Goal: Task Accomplishment & Management: Manage account settings

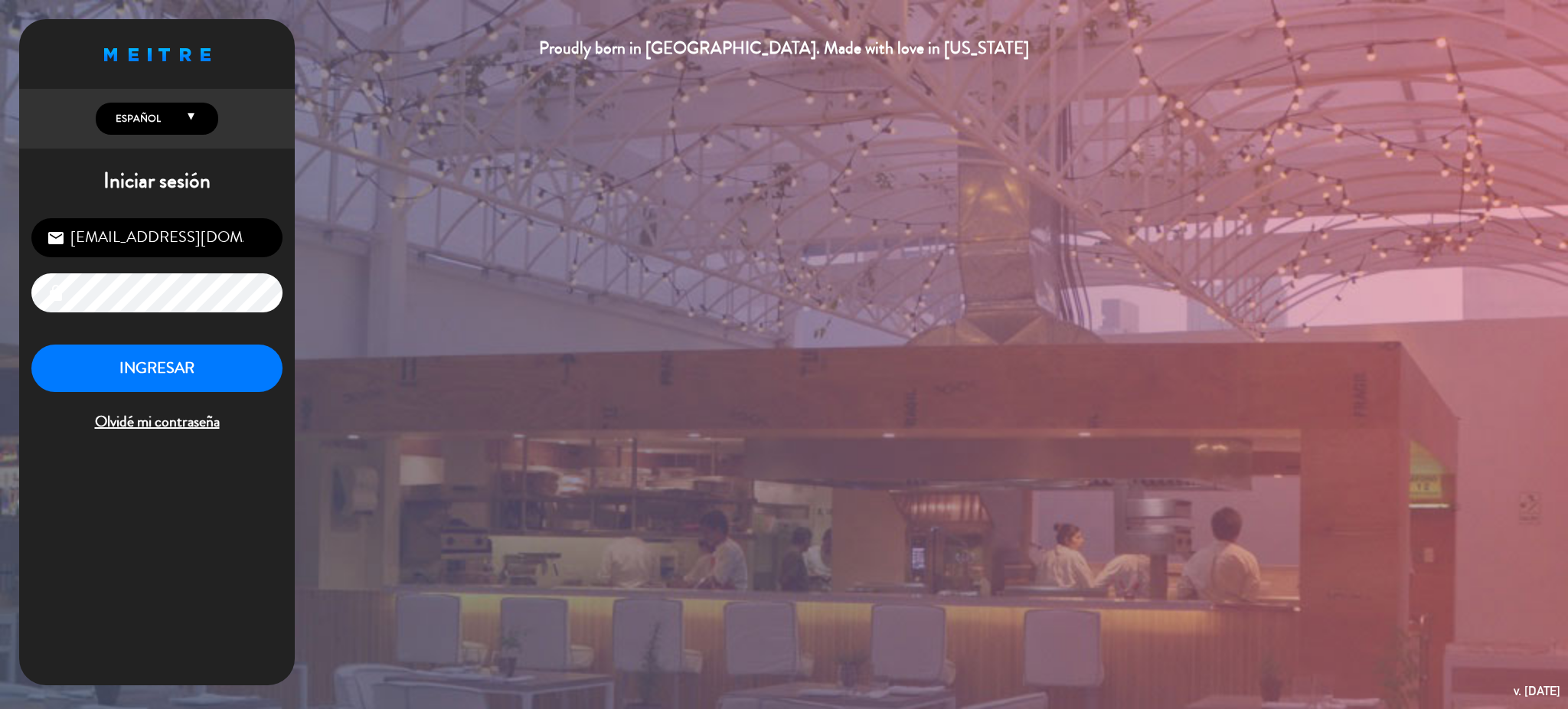
click at [212, 220] on input "[EMAIL_ADDRESS][DOMAIN_NAME]" at bounding box center [157, 237] width 251 height 39
type input "[EMAIL_ADDRESS][DOMAIN_NAME]"
click at [226, 242] on input "[EMAIL_ADDRESS][DOMAIN_NAME]" at bounding box center [157, 237] width 251 height 39
click at [105, 372] on button "INGRESAR" at bounding box center [157, 368] width 251 height 48
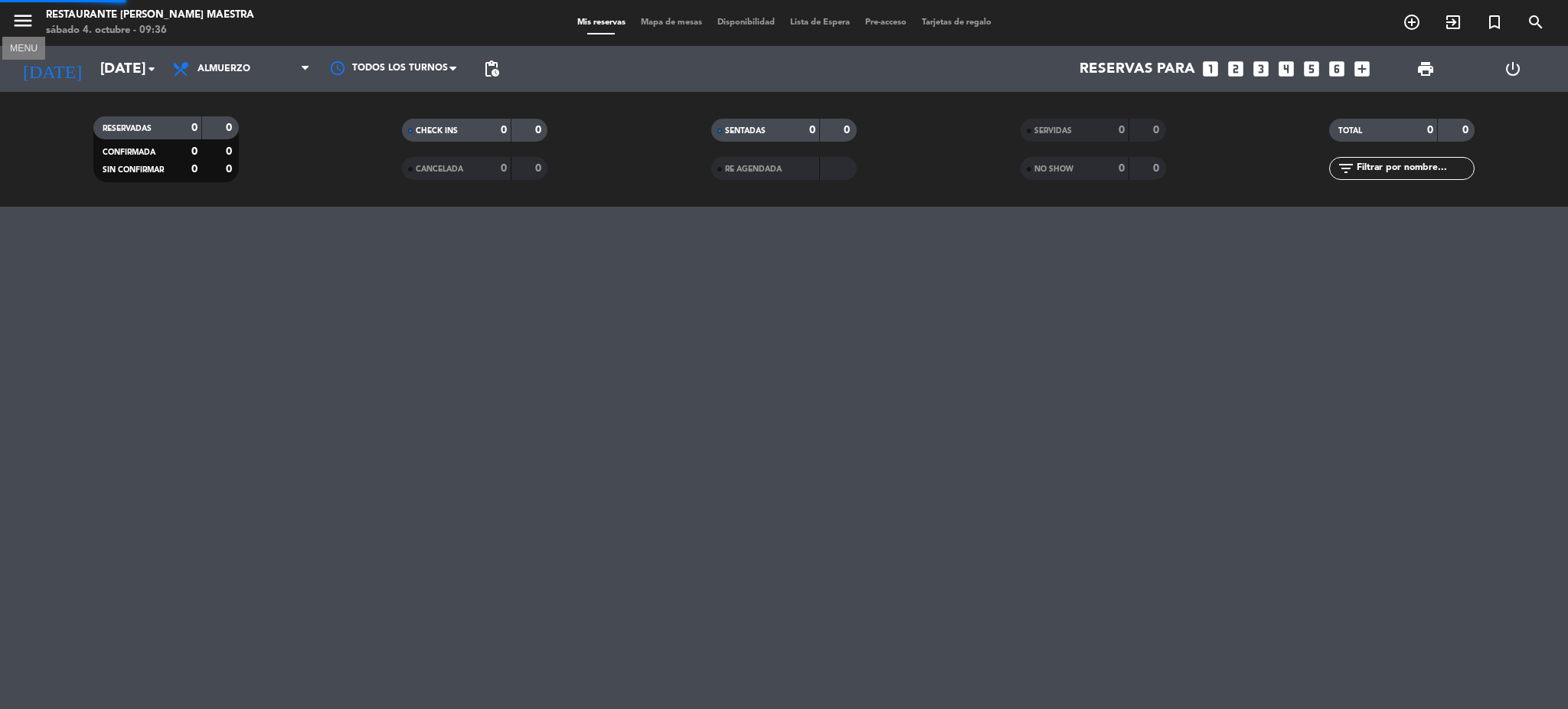
click at [29, 29] on icon "menu" at bounding box center [23, 20] width 23 height 23
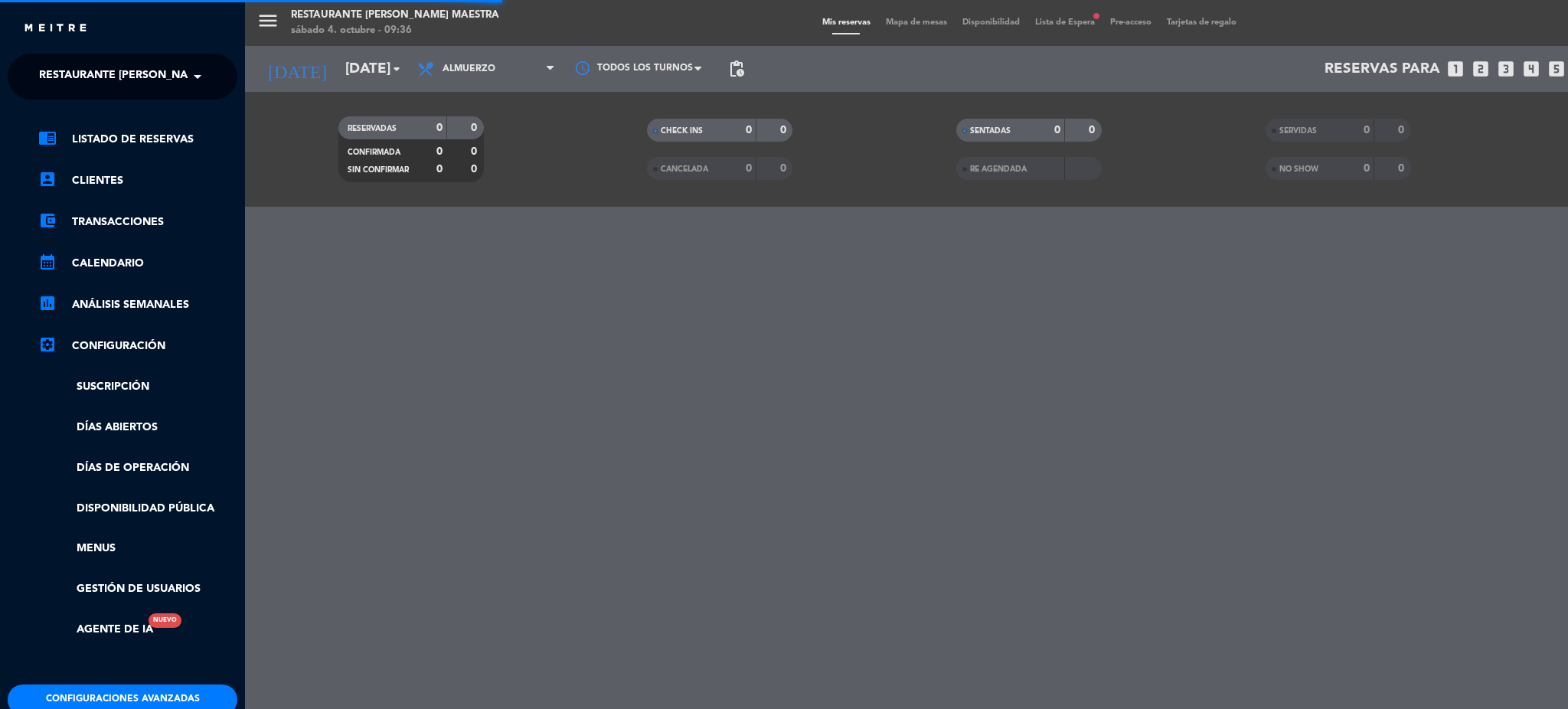
click at [82, 72] on span "Restaurante [PERSON_NAME] Maestra" at bounding box center [150, 77] width 222 height 32
click at [83, 72] on span "Restaurante [PERSON_NAME] Maestra" at bounding box center [150, 77] width 222 height 32
click at [683, 454] on div "menu Restaurante [PERSON_NAME] Maestra [DATE] 4. octubre - 09:36 Mis reservas M…" at bounding box center [1029, 354] width 1568 height 709
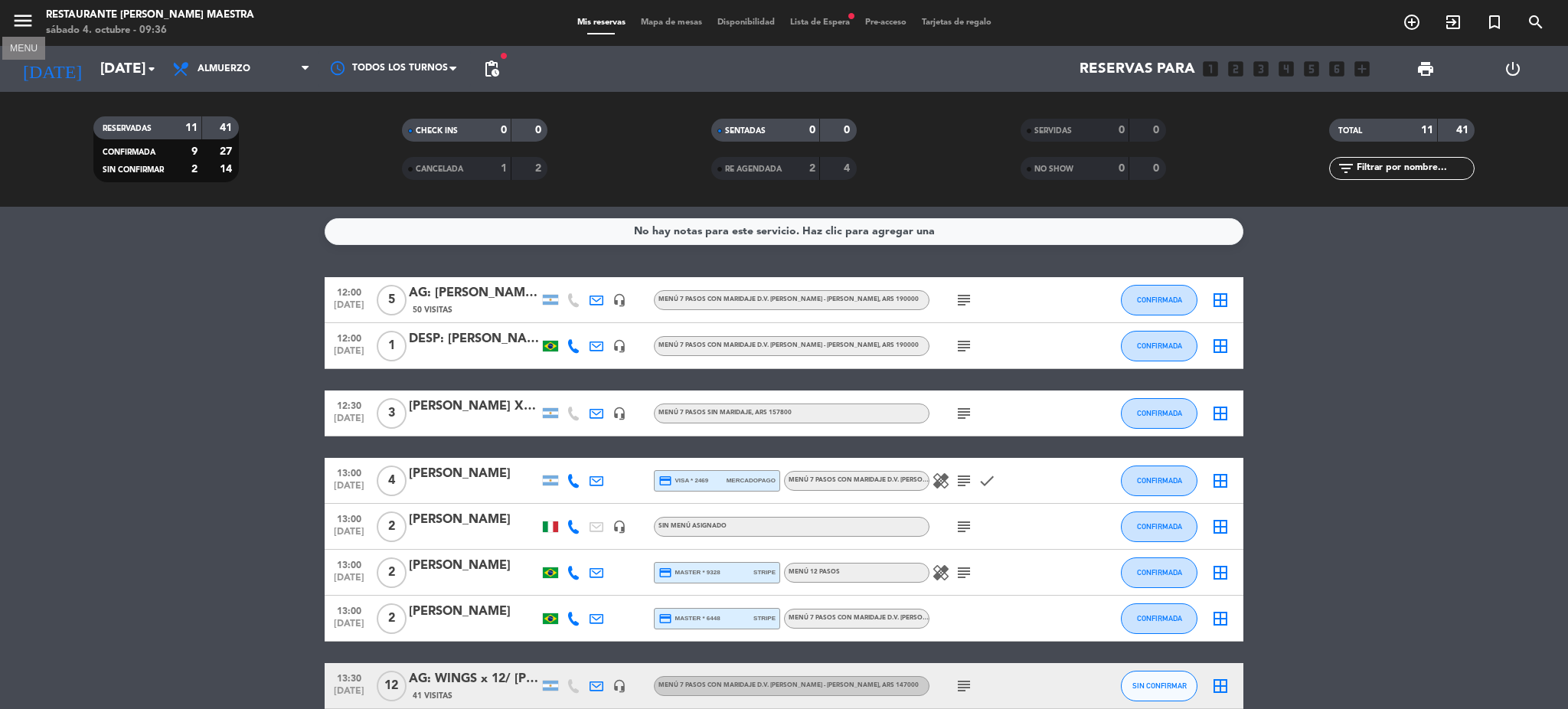
click at [26, 13] on icon "menu" at bounding box center [23, 20] width 23 height 23
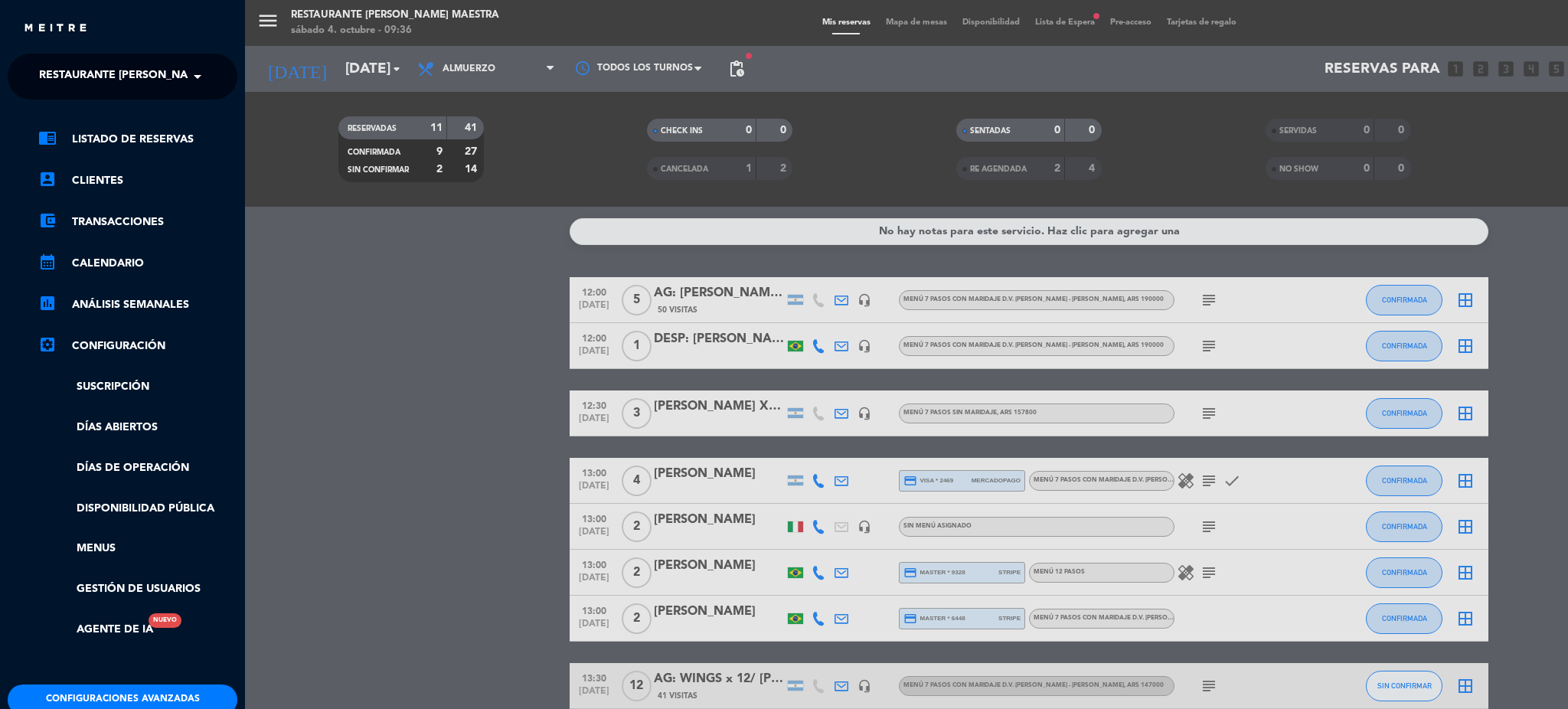
click at [118, 77] on span "Restaurante [PERSON_NAME] Maestra" at bounding box center [150, 77] width 222 height 32
click at [408, 334] on div "menu Restaurante [PERSON_NAME] Maestra [DATE] 4. octubre - 09:53 Mis reservas M…" at bounding box center [1029, 354] width 1568 height 709
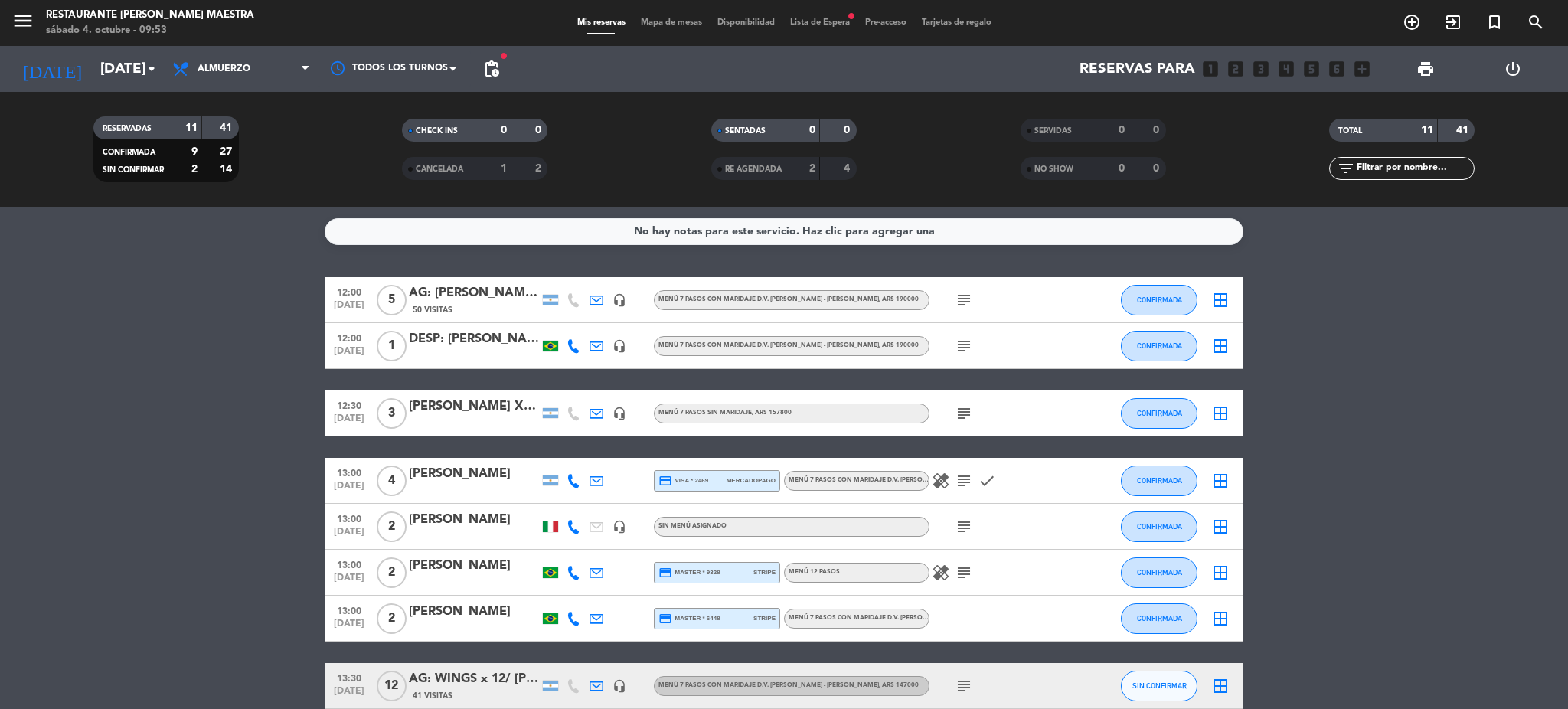
click at [1515, 65] on icon "power_settings_new" at bounding box center [1513, 69] width 19 height 19
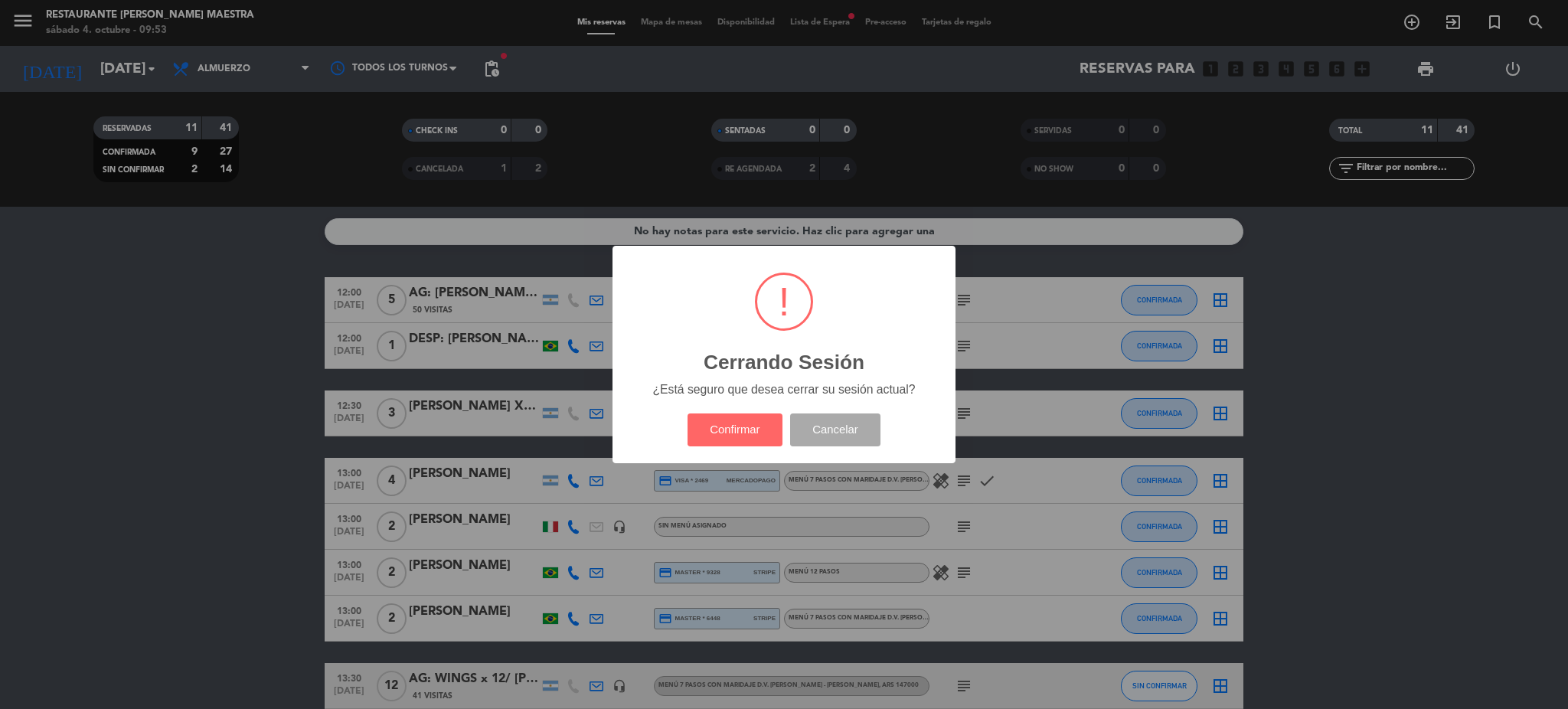
drag, startPoint x: 724, startPoint y: 432, endPoint x: 614, endPoint y: 389, distance: 118.1
click at [725, 432] on button "Confirmar" at bounding box center [736, 429] width 96 height 33
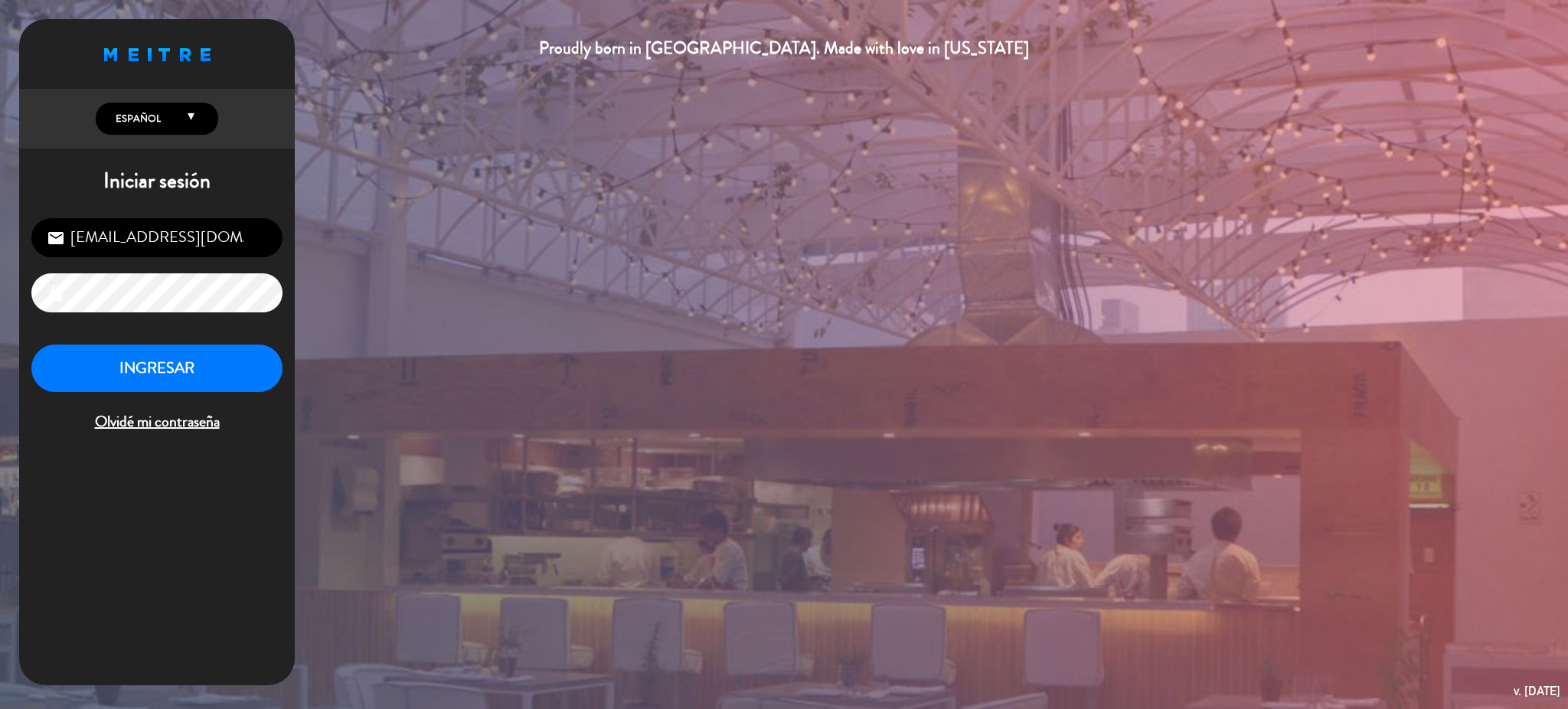
click at [132, 233] on input "[EMAIL_ADDRESS][DOMAIN_NAME]" at bounding box center [157, 237] width 251 height 39
type input "[EMAIL_ADDRESS][DOMAIN_NAME]"
click at [158, 374] on button "INGRESAR" at bounding box center [157, 368] width 251 height 48
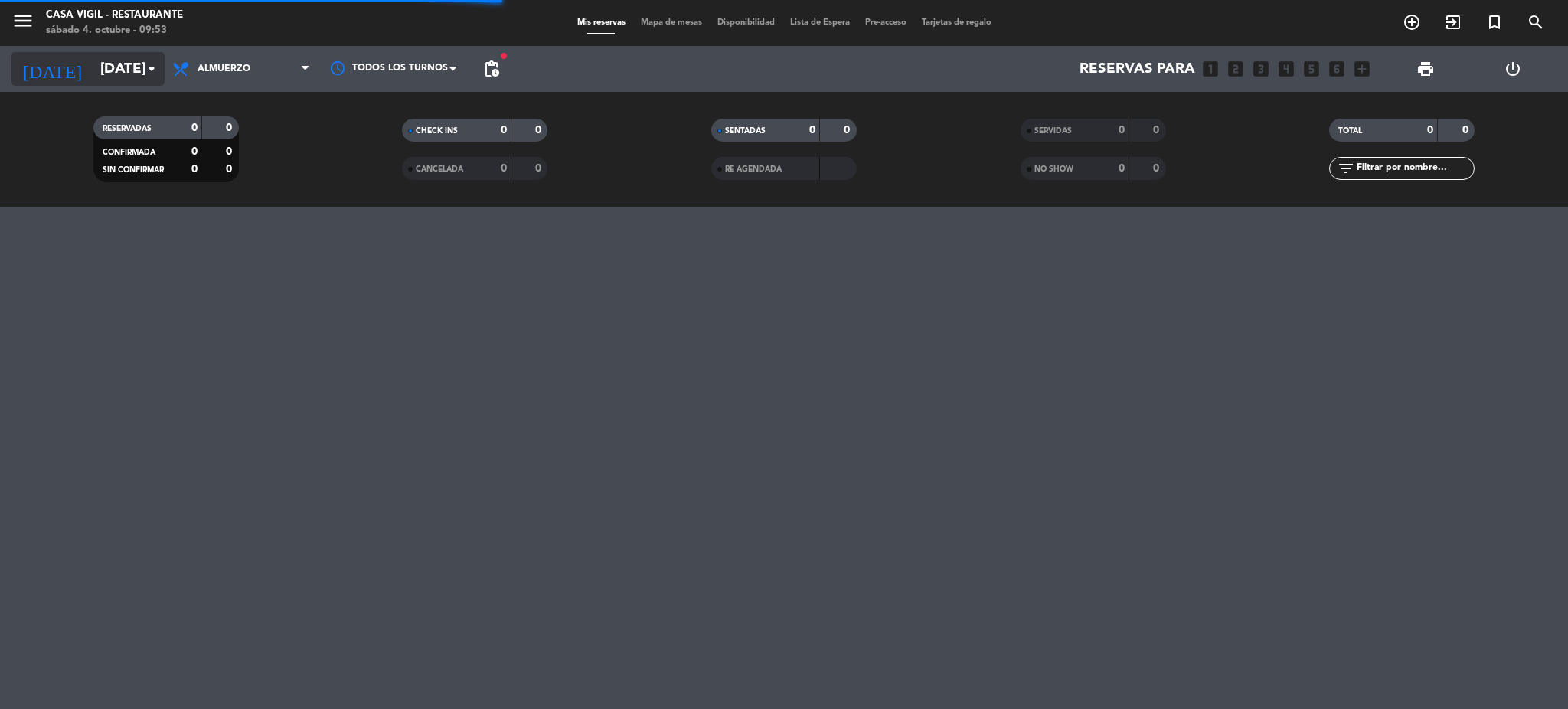
click at [96, 52] on div "[DATE] [DATE] arrow_drop_down" at bounding box center [88, 69] width 153 height 34
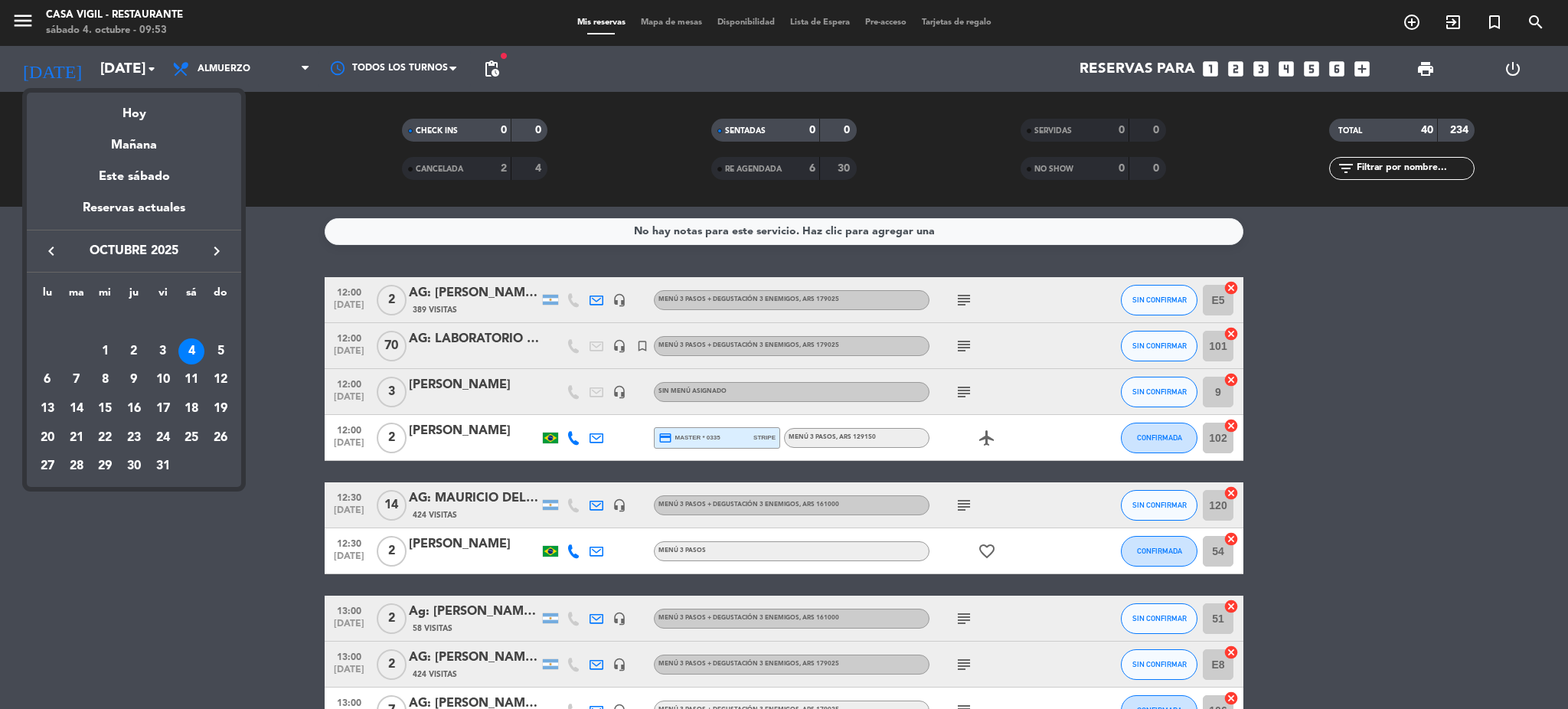
click at [4, 21] on div at bounding box center [784, 354] width 1568 height 709
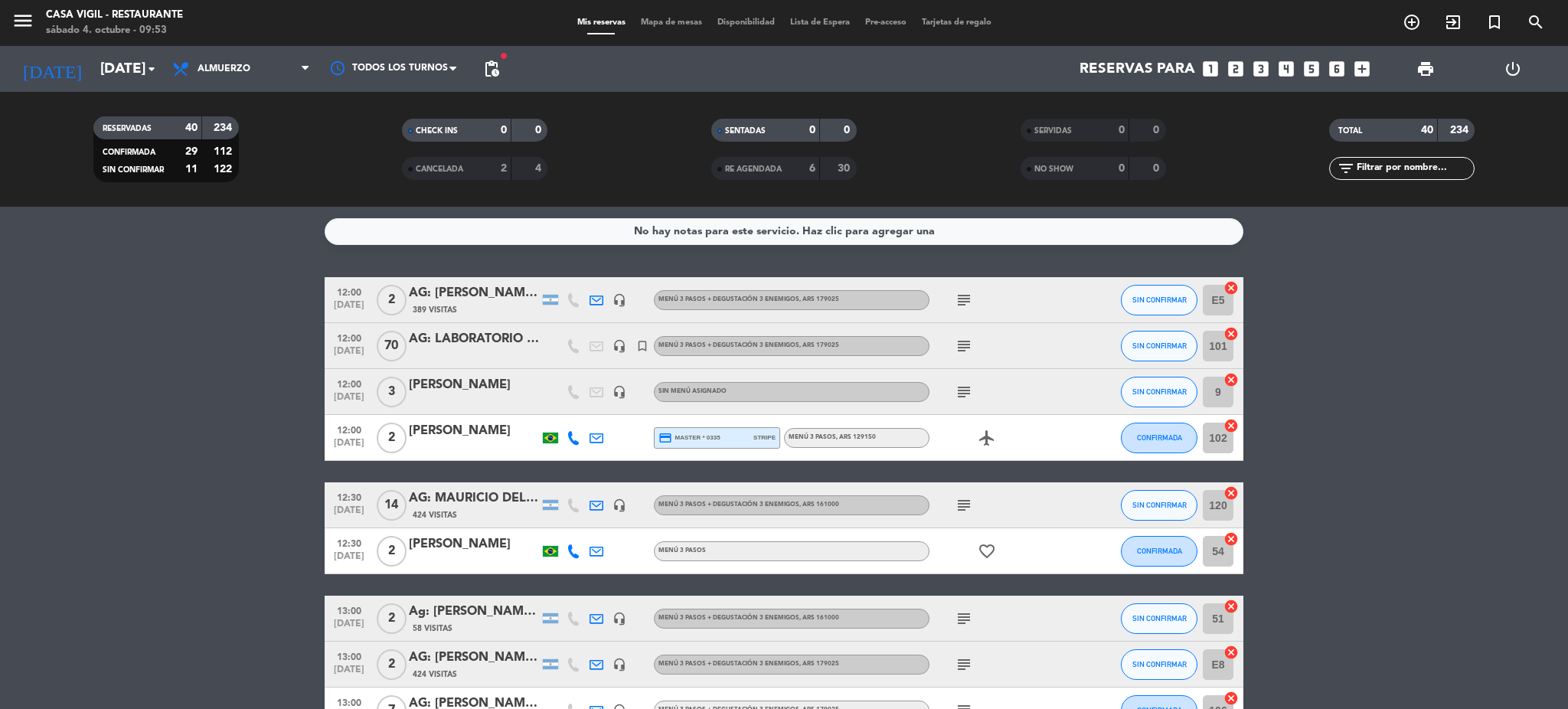
click at [29, 13] on icon "menu" at bounding box center [23, 20] width 23 height 23
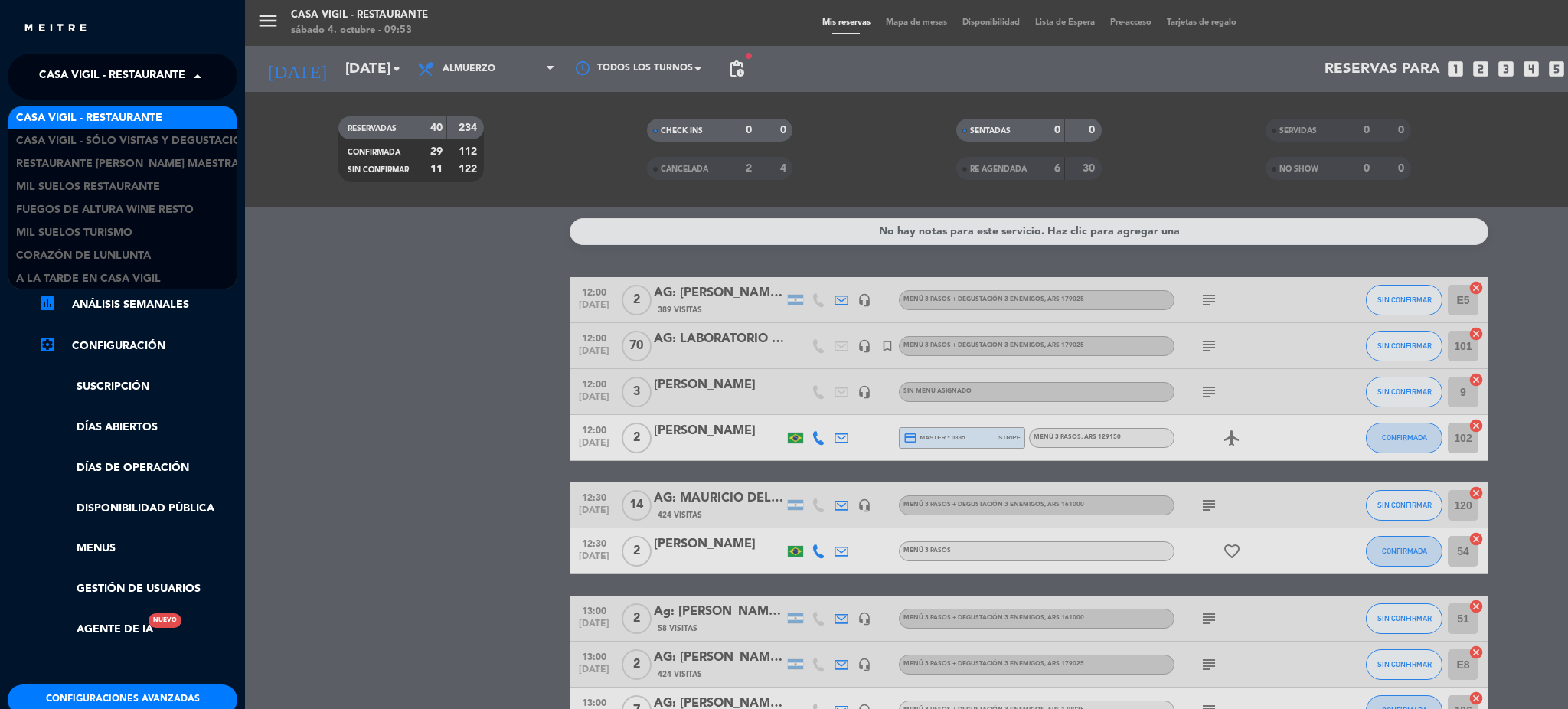
click at [141, 72] on span "Casa Vigil - Restaurante" at bounding box center [112, 77] width 147 height 32
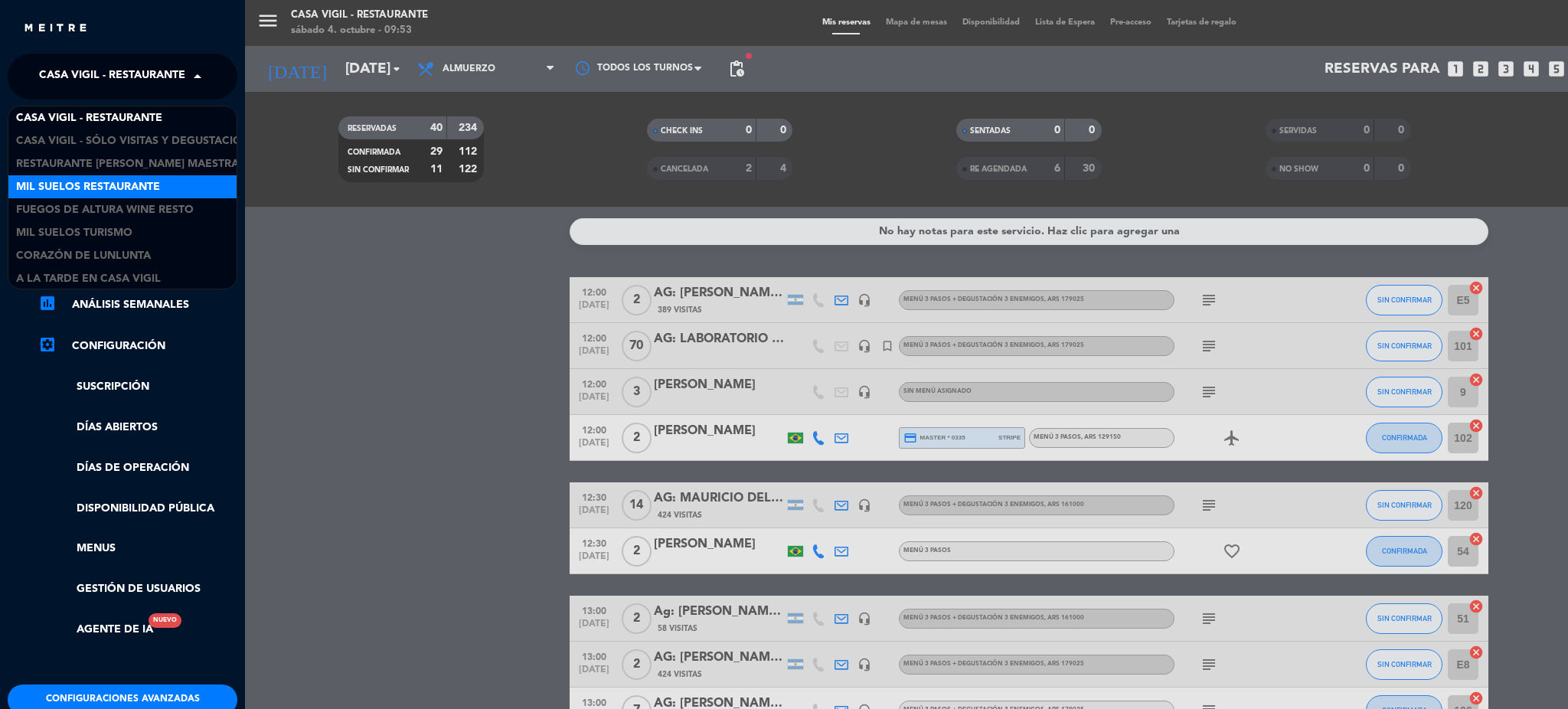
click at [203, 179] on div "Mil Suelos Restaurante" at bounding box center [122, 186] width 228 height 23
